Goal: Use online tool/utility

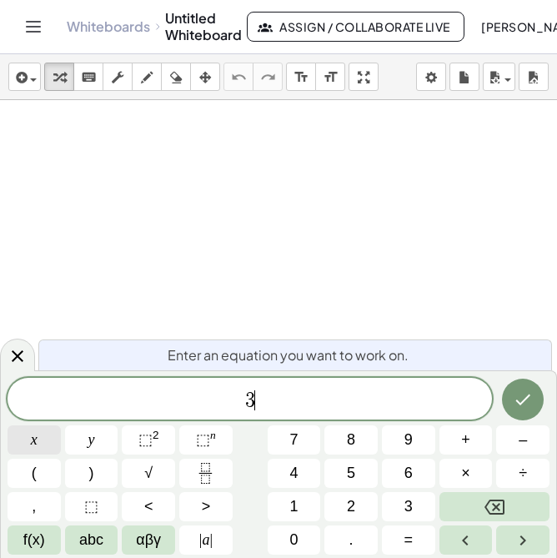
click at [39, 441] on button "x" at bounding box center [34, 440] width 53 height 29
click at [148, 444] on span "⬚" at bounding box center [146, 439] width 14 height 17
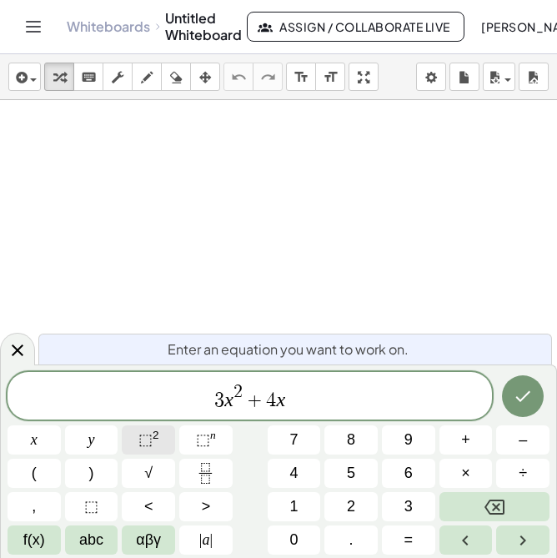
click at [163, 446] on button "⬚ 2" at bounding box center [148, 440] width 53 height 29
click at [253, 406] on span "+" at bounding box center [250, 401] width 24 height 20
click at [456, 481] on button "×" at bounding box center [466, 473] width 53 height 29
click at [220, 401] on span "3 x 2 ​ 4 x 2" at bounding box center [250, 397] width 485 height 30
click at [40, 470] on button "(" at bounding box center [34, 473] width 53 height 29
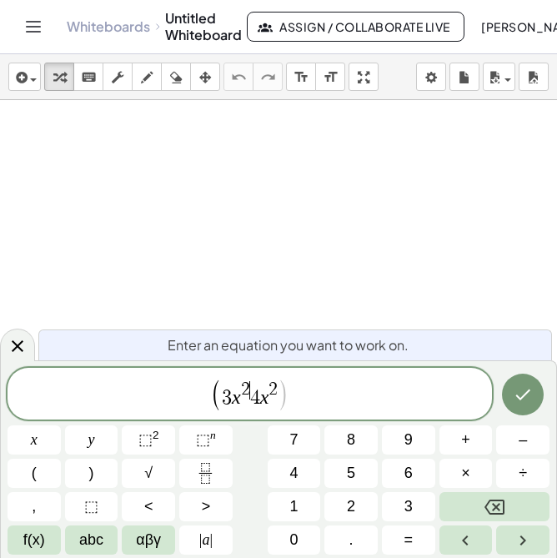
click at [249, 399] on span "3 x 2 ​ 4 x 2" at bounding box center [250, 394] width 56 height 27
click at [80, 472] on button ")" at bounding box center [91, 473] width 53 height 29
click at [83, 463] on button ")" at bounding box center [91, 473] width 53 height 29
click at [30, 482] on button "(" at bounding box center [34, 473] width 53 height 29
click at [305, 405] on span "( 3 x 2 ) ( ​ 4 x 2 )" at bounding box center [250, 395] width 485 height 34
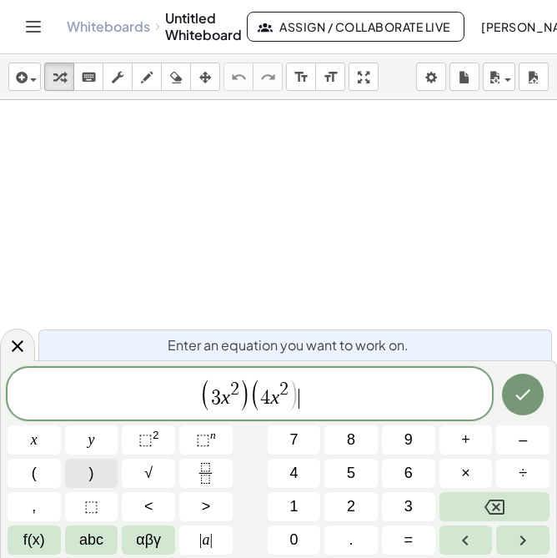
click at [98, 481] on button ")" at bounding box center [91, 473] width 53 height 29
click at [526, 395] on icon "Done" at bounding box center [524, 394] width 15 height 11
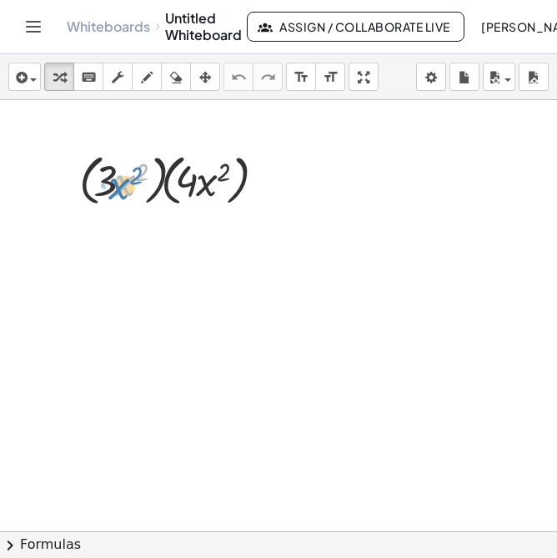
click at [112, 193] on div at bounding box center [176, 179] width 210 height 63
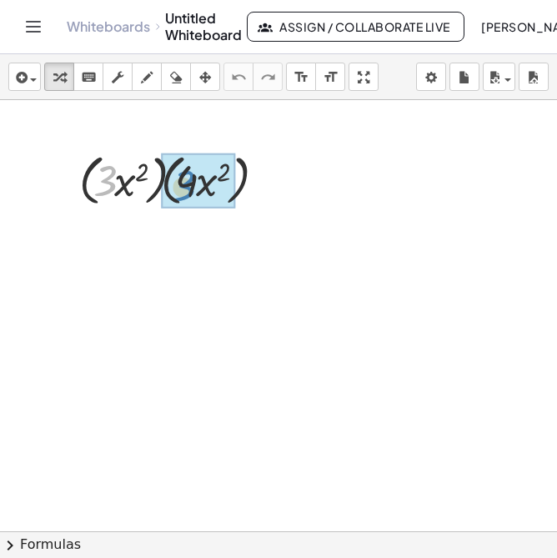
drag, startPoint x: 105, startPoint y: 186, endPoint x: 184, endPoint y: 191, distance: 79.4
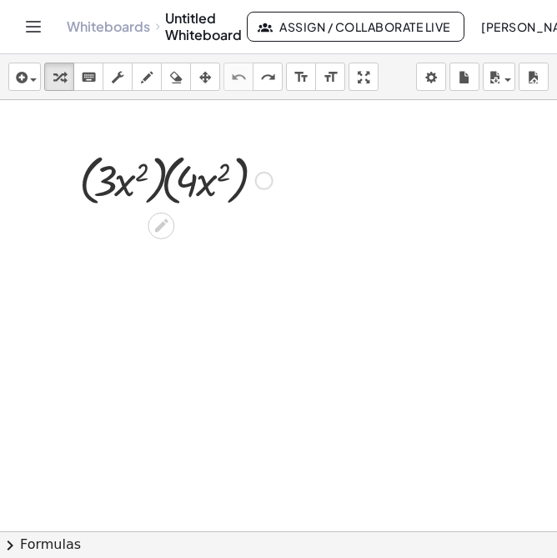
click at [267, 184] on div at bounding box center [264, 181] width 18 height 18
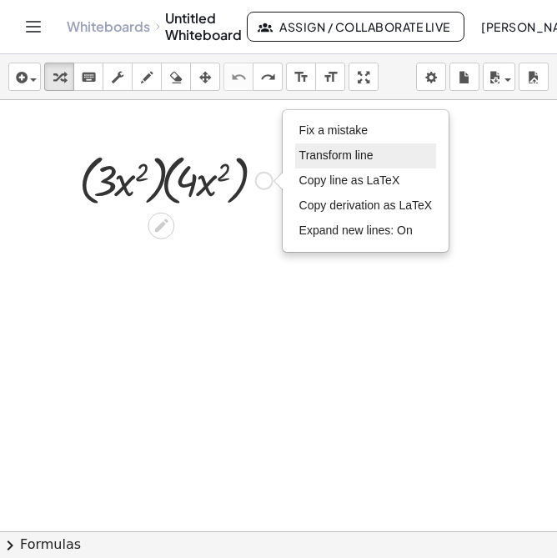
click at [347, 156] on span "Transform line" at bounding box center [337, 155] width 74 height 13
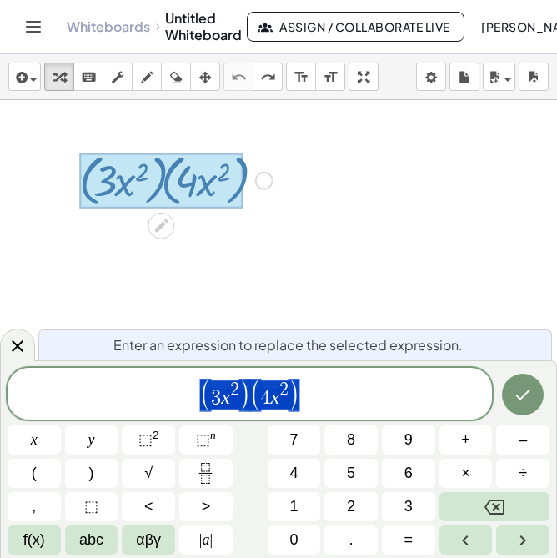
click at [346, 154] on div at bounding box center [278, 531] width 557 height 863
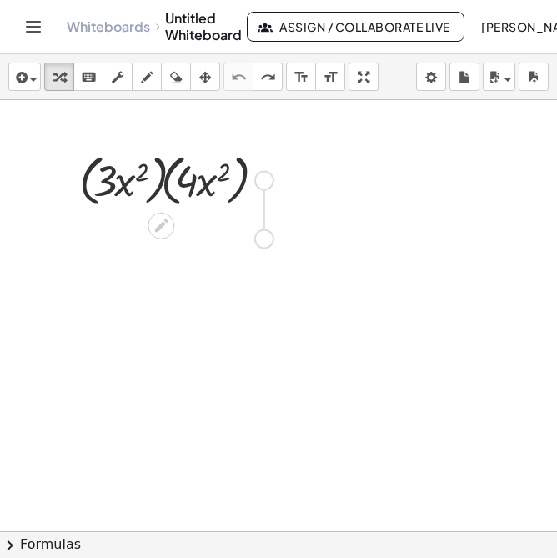
drag, startPoint x: 266, startPoint y: 194, endPoint x: 266, endPoint y: 246, distance: 52.6
click at [266, 246] on div "· ( · 3 · x 2 ) · ( · 4 · x 2 ) Fix a mistake Transform line Copy line as LaTeX…" at bounding box center [278, 531] width 557 height 863
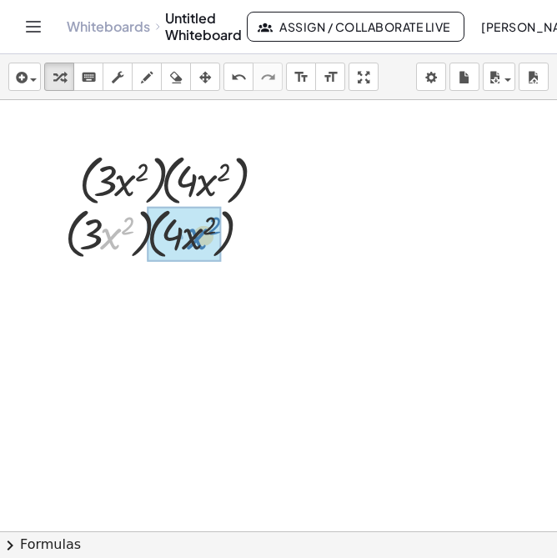
drag, startPoint x: 109, startPoint y: 238, endPoint x: 196, endPoint y: 238, distance: 86.8
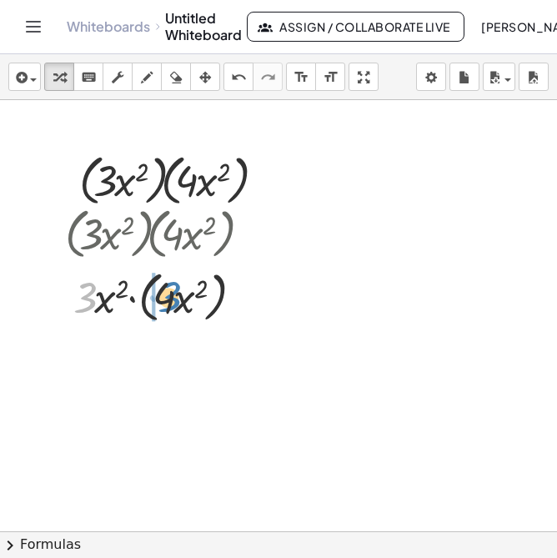
drag, startPoint x: 73, startPoint y: 286, endPoint x: 157, endPoint y: 285, distance: 84.3
click at [157, 285] on div at bounding box center [162, 296] width 210 height 63
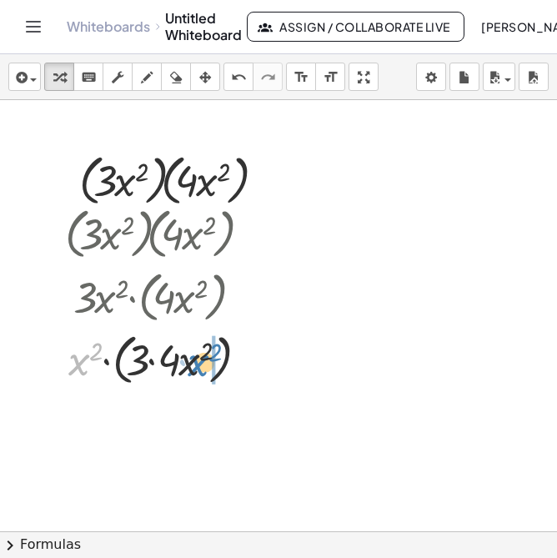
drag, startPoint x: 76, startPoint y: 365, endPoint x: 195, endPoint y: 365, distance: 119.3
click at [195, 365] on div at bounding box center [162, 358] width 210 height 63
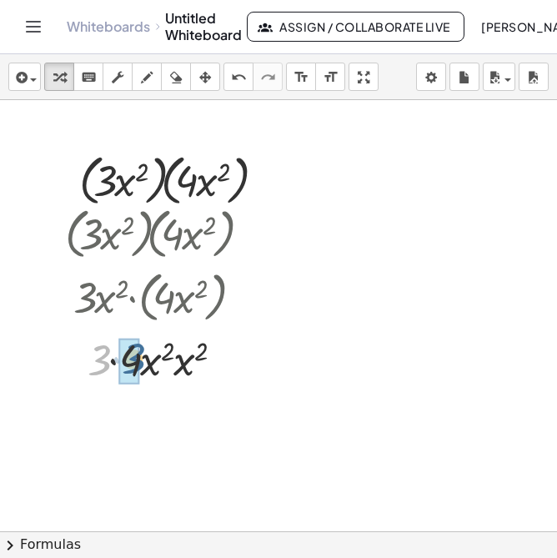
drag, startPoint x: 98, startPoint y: 370, endPoint x: 134, endPoint y: 369, distance: 35.1
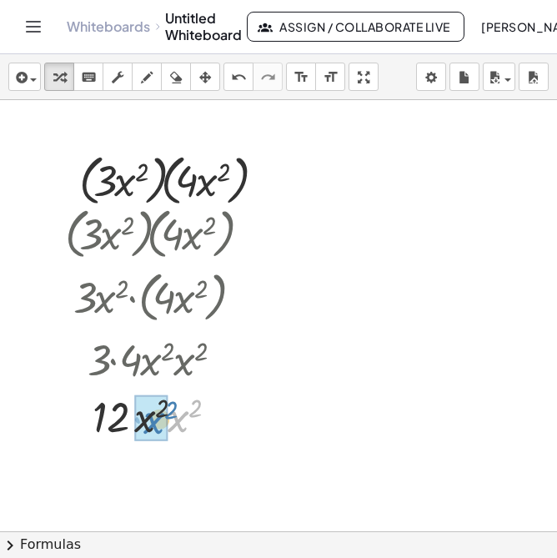
drag, startPoint x: 177, startPoint y: 426, endPoint x: 151, endPoint y: 427, distance: 25.9
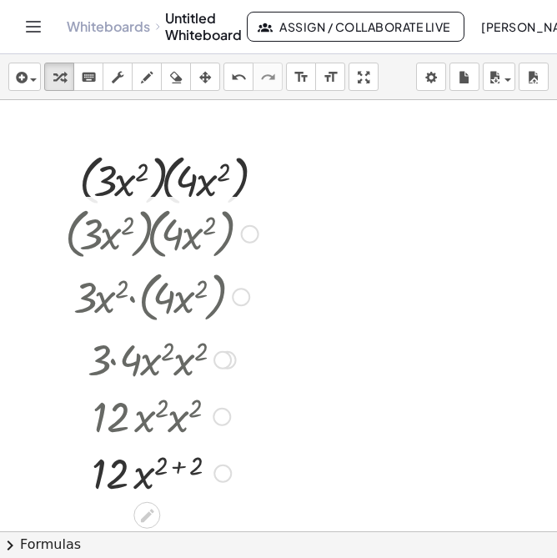
scroll to position [26, 0]
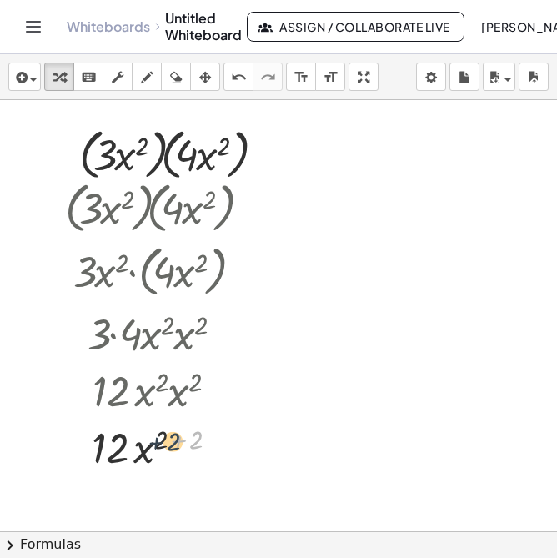
drag, startPoint x: 189, startPoint y: 444, endPoint x: 169, endPoint y: 446, distance: 20.9
click at [169, 446] on div at bounding box center [162, 446] width 210 height 57
drag, startPoint x: 195, startPoint y: 438, endPoint x: 166, endPoint y: 440, distance: 29.3
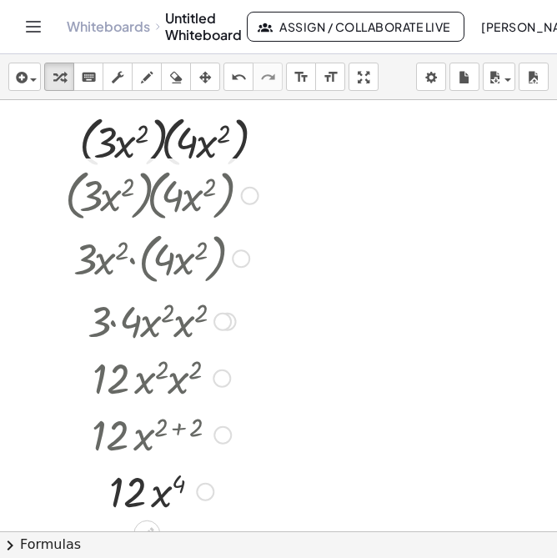
scroll to position [40, 0]
